Goal: Task Accomplishment & Management: Manage account settings

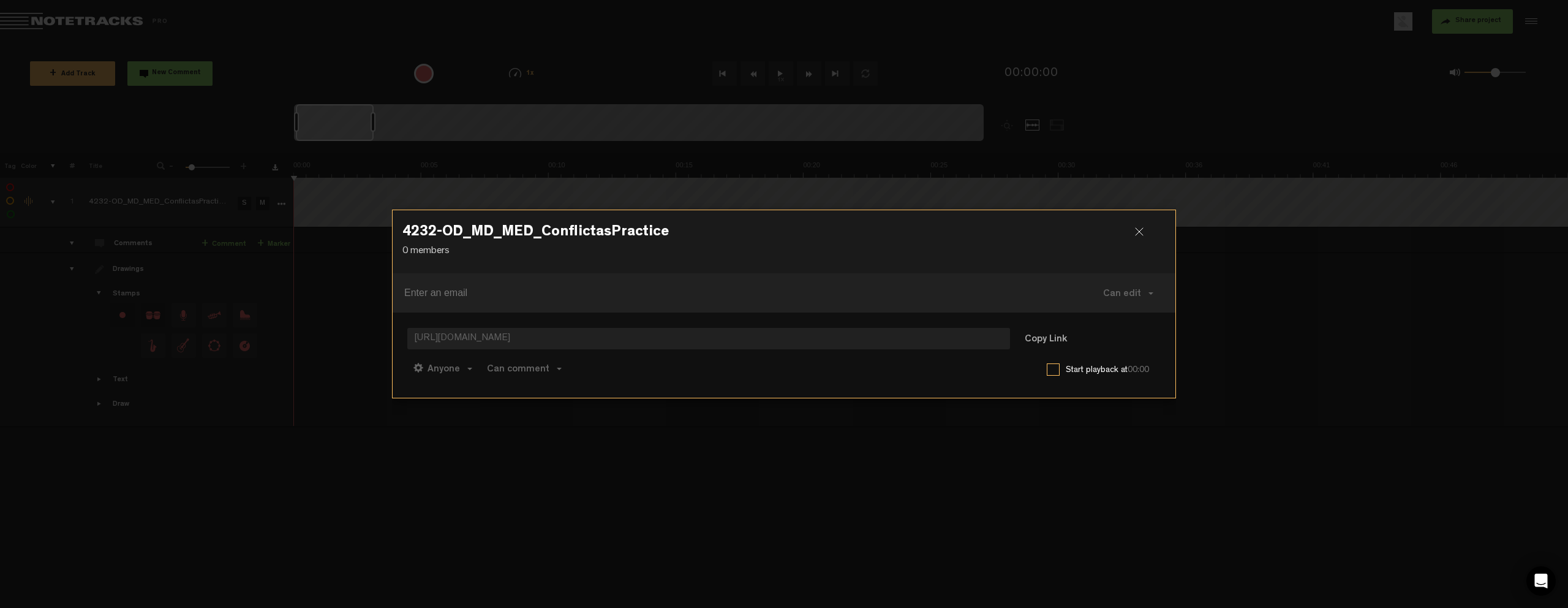
click at [1141, 228] on div at bounding box center [1144, 236] width 18 height 18
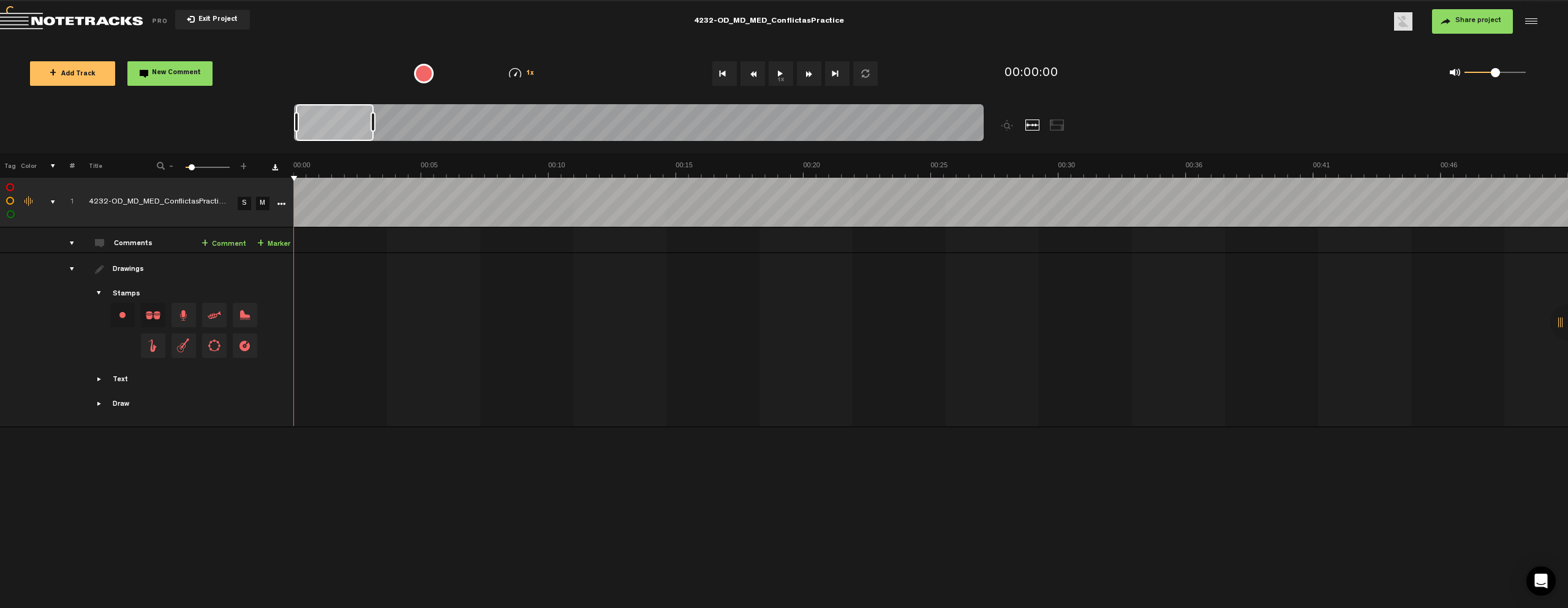
click at [91, 202] on div "Click to edit the title" at bounding box center [168, 203] width 159 height 12
click at [91, 202] on input "4232-OD_MD_MED_ConflictasPractice_v1" at bounding box center [161, 202] width 145 height 37
click at [101, 201] on input "4232-OD_MD_MED_ConflictasPractice_v1" at bounding box center [161, 202] width 145 height 37
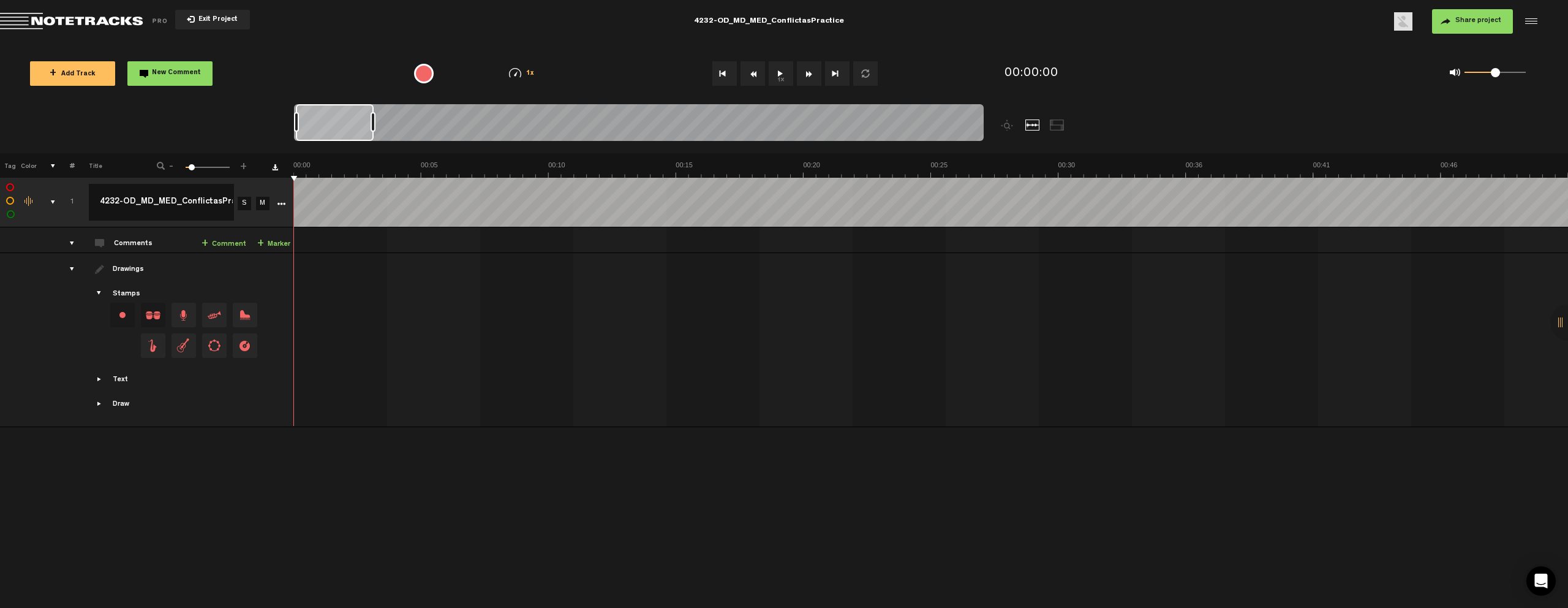
drag, startPoint x: 101, startPoint y: 201, endPoint x: 73, endPoint y: 204, distance: 28.2
click at [73, 204] on tr "1 completed 4232-OD_MD_MED_ConflictasPractice_v1 4232-OD_MD_MED_ConflictasPract…" at bounding box center [784, 203] width 1569 height 50
click at [111, 205] on div "Click to edit the title" at bounding box center [168, 203] width 159 height 12
click at [109, 202] on input "4232-OD_MD_MED_ConflictasPractice_v1" at bounding box center [161, 202] width 145 height 37
click at [122, 203] on input "4232-OD_MD_MED_ConflictasPractice_v1" at bounding box center [161, 202] width 145 height 37
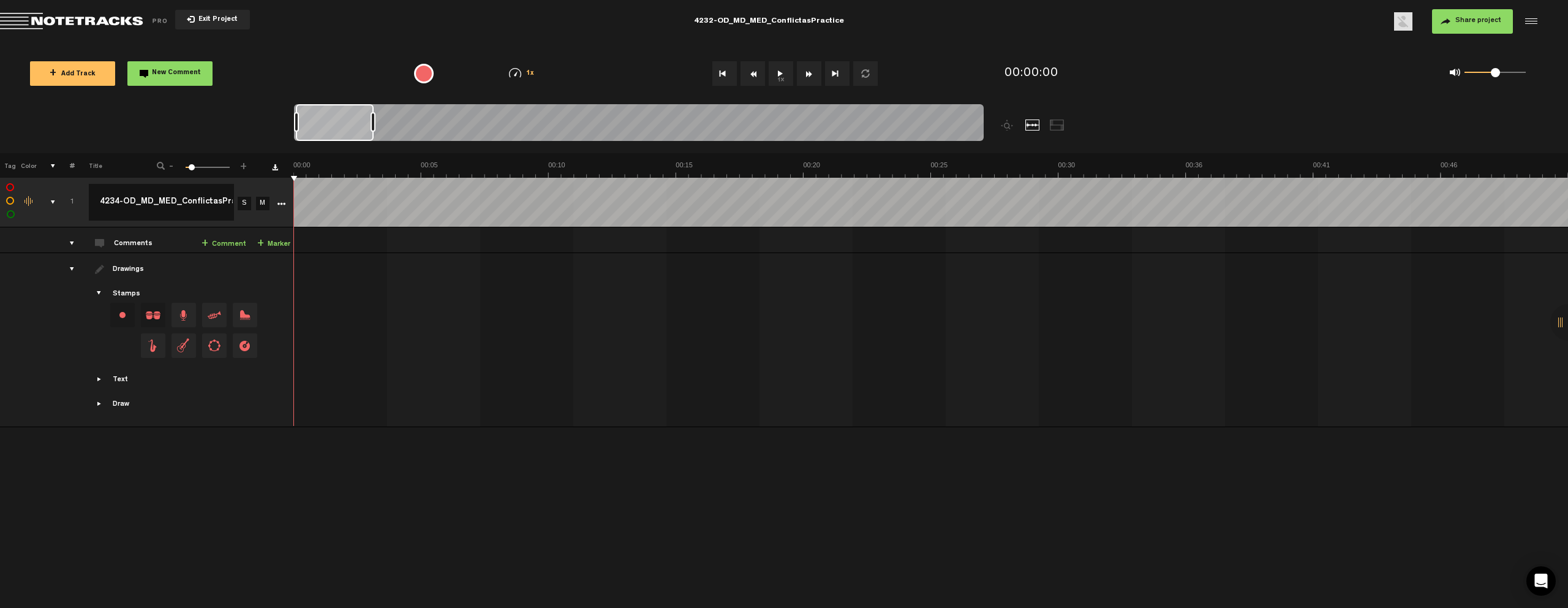
type input "4234-OD_MD_MED_ConflictasPractice_v1"
click at [212, 127] on nt-zoom-navigation-bar at bounding box center [784, 128] width 1568 height 49
click at [129, 18] on span "Return to Project List" at bounding box center [86, 21] width 172 height 17
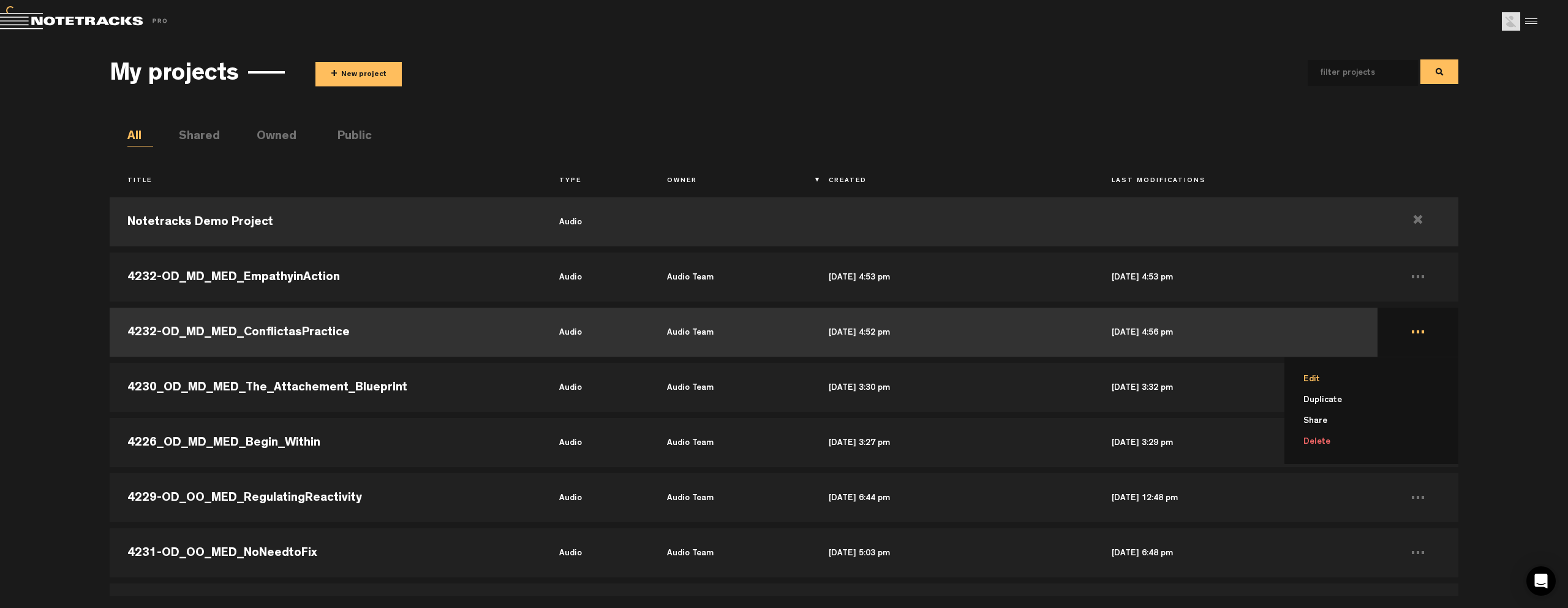
click at [1392, 376] on li "Edit" at bounding box center [1378, 379] width 159 height 21
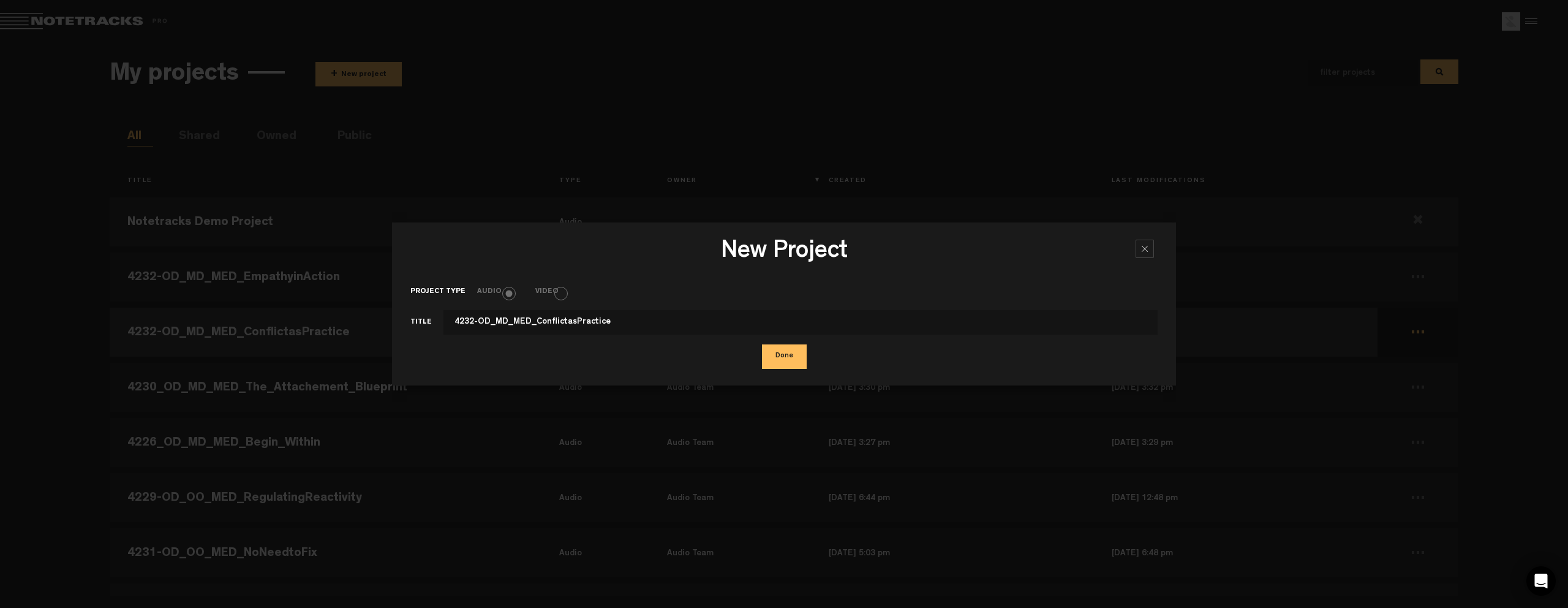
click at [470, 325] on input "4232-OD_MD_MED_ConflictasPractice" at bounding box center [801, 322] width 714 height 25
type input "4234-OD_MD_MED_ConflictasPractice"
click at [770, 364] on button "Done" at bounding box center [784, 357] width 45 height 25
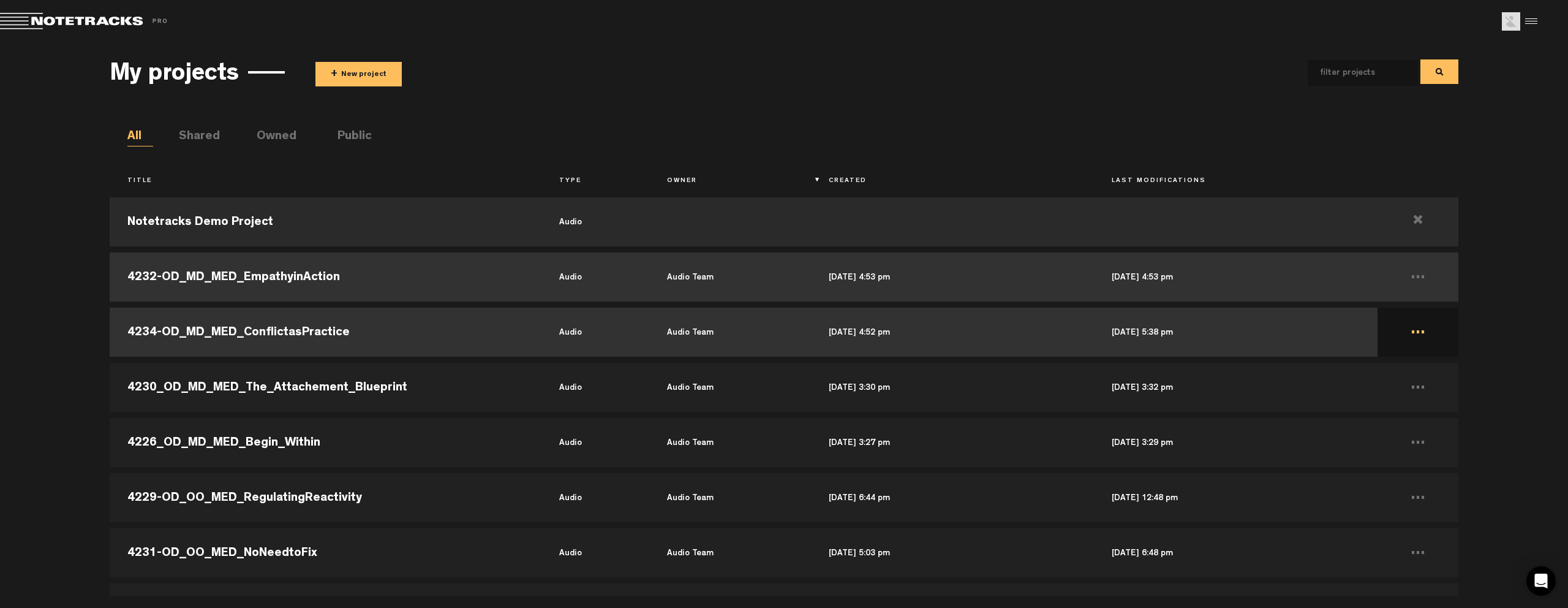
click at [395, 287] on td "4232-OD_MD_MED_EmpathyinAction" at bounding box center [325, 276] width 431 height 55
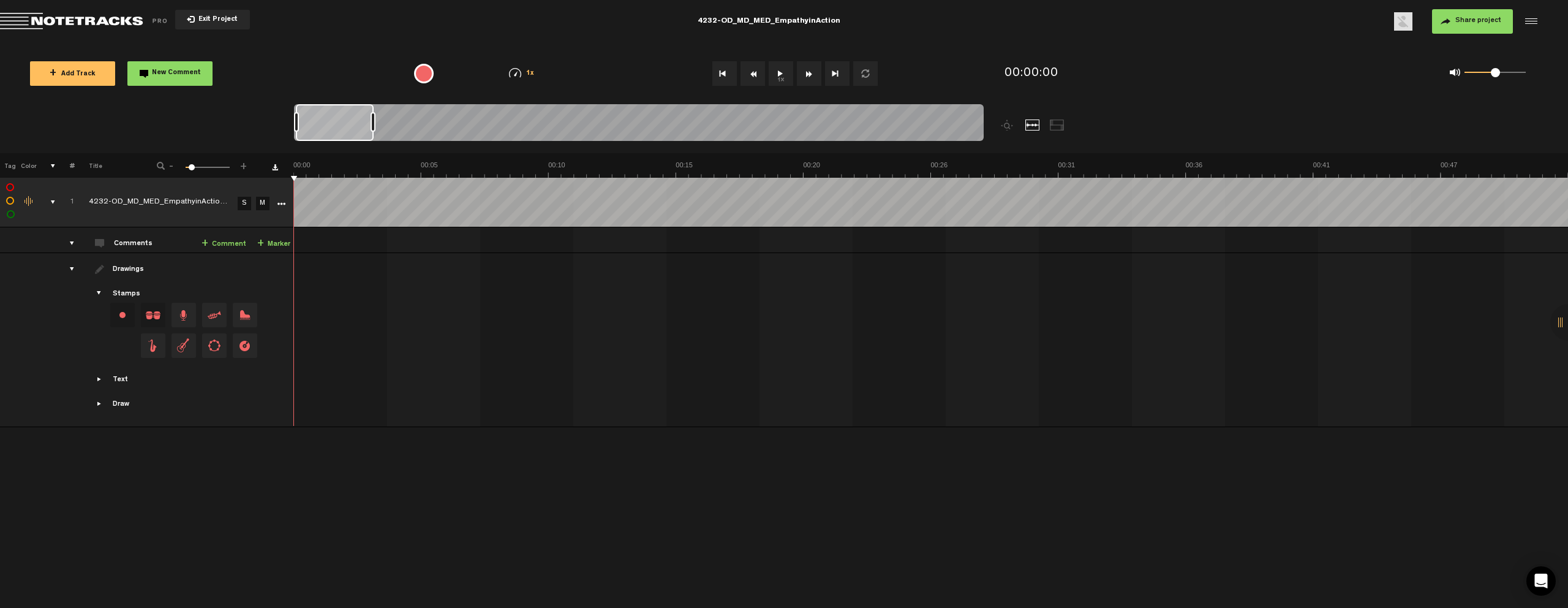
click at [1465, 21] on span "Share project" at bounding box center [1478, 21] width 46 height 8
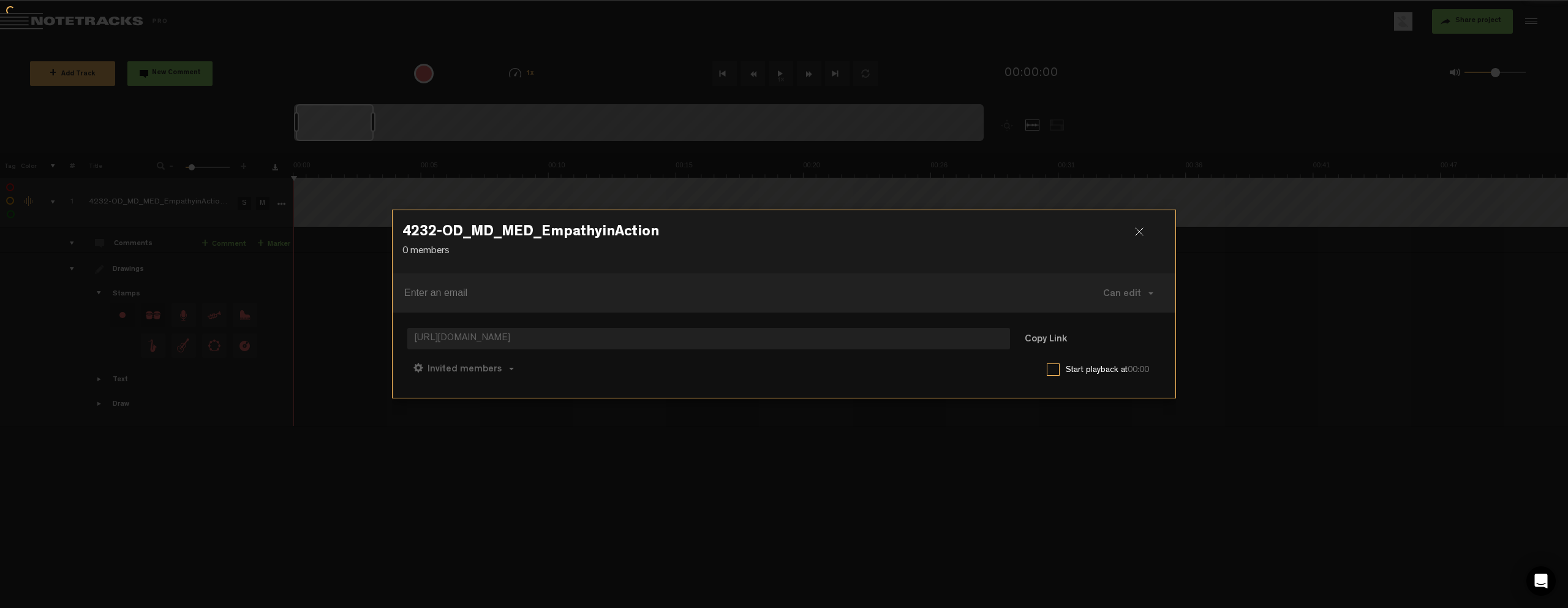
click at [1469, 23] on div at bounding box center [784, 304] width 1568 height 608
click at [1113, 299] on button "Can edit" at bounding box center [1128, 293] width 75 height 29
click at [488, 377] on button "Invited members" at bounding box center [464, 368] width 113 height 29
click at [475, 377] on link "Anyone" at bounding box center [465, 371] width 93 height 18
click at [1048, 345] on button "Copy Link" at bounding box center [1045, 339] width 67 height 25
